Goal: Find specific page/section: Find specific page/section

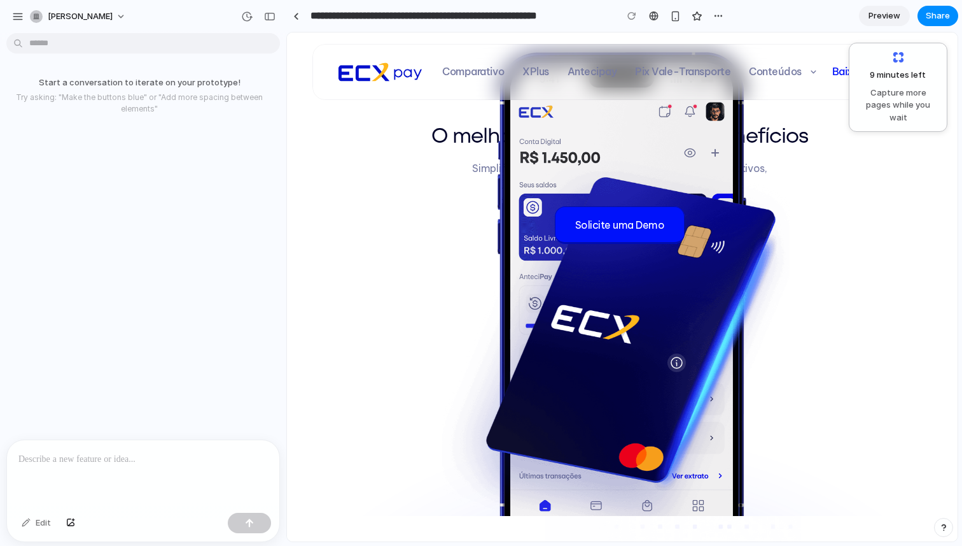
click at [480, 69] on p "Comparativo" at bounding box center [473, 72] width 62 height 12
click at [542, 69] on p "XPlus" at bounding box center [536, 72] width 27 height 12
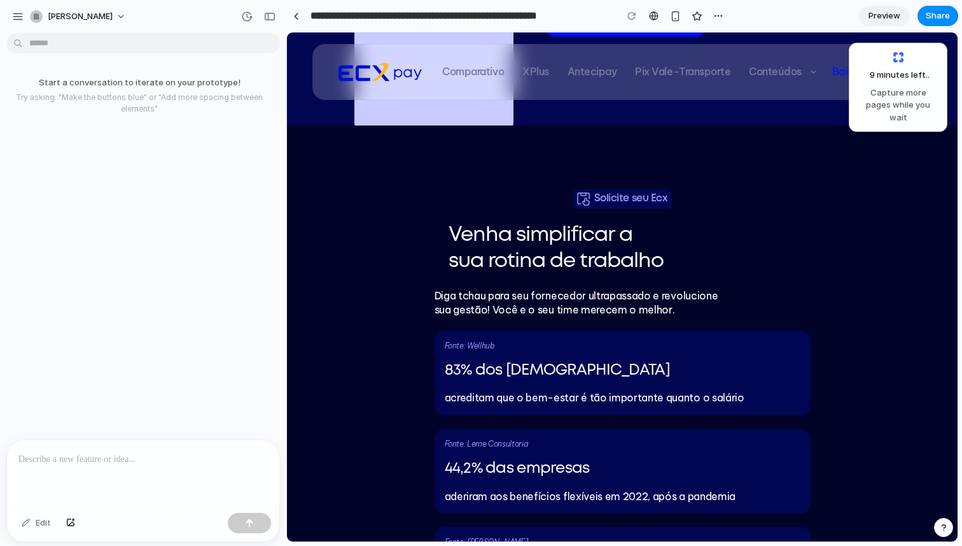
scroll to position [4743, 0]
